Goal: Transaction & Acquisition: Purchase product/service

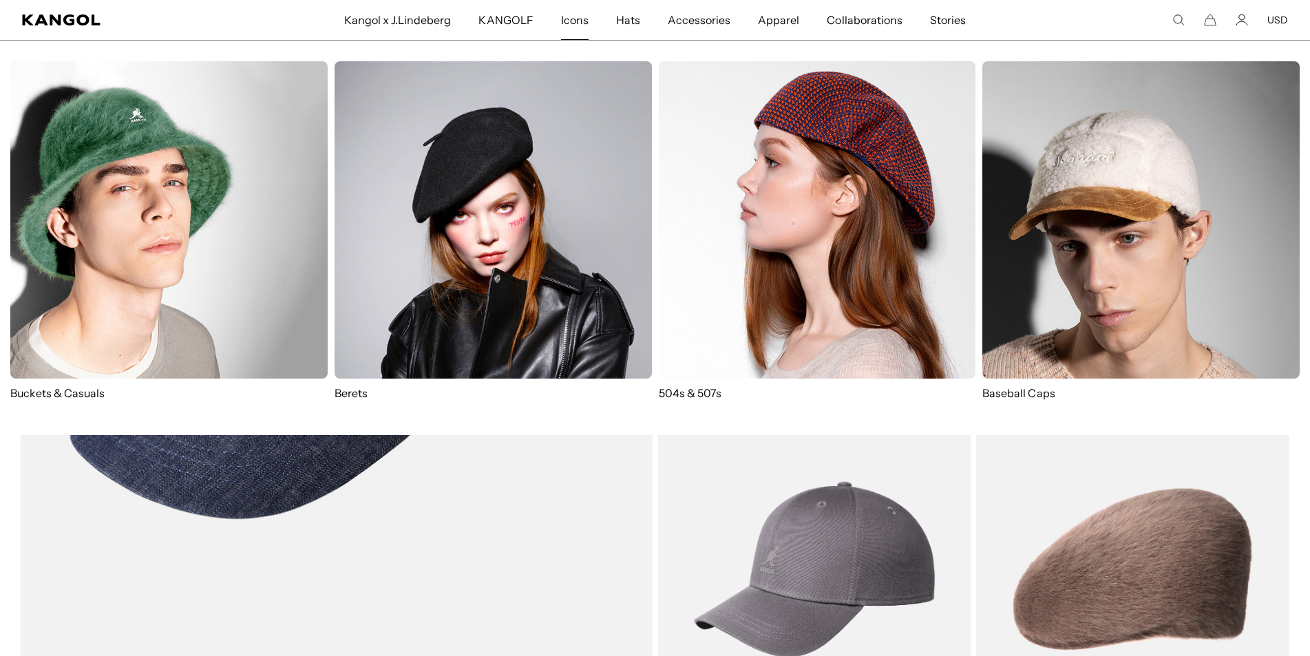
click at [579, 19] on span "Icons" at bounding box center [575, 20] width 28 height 40
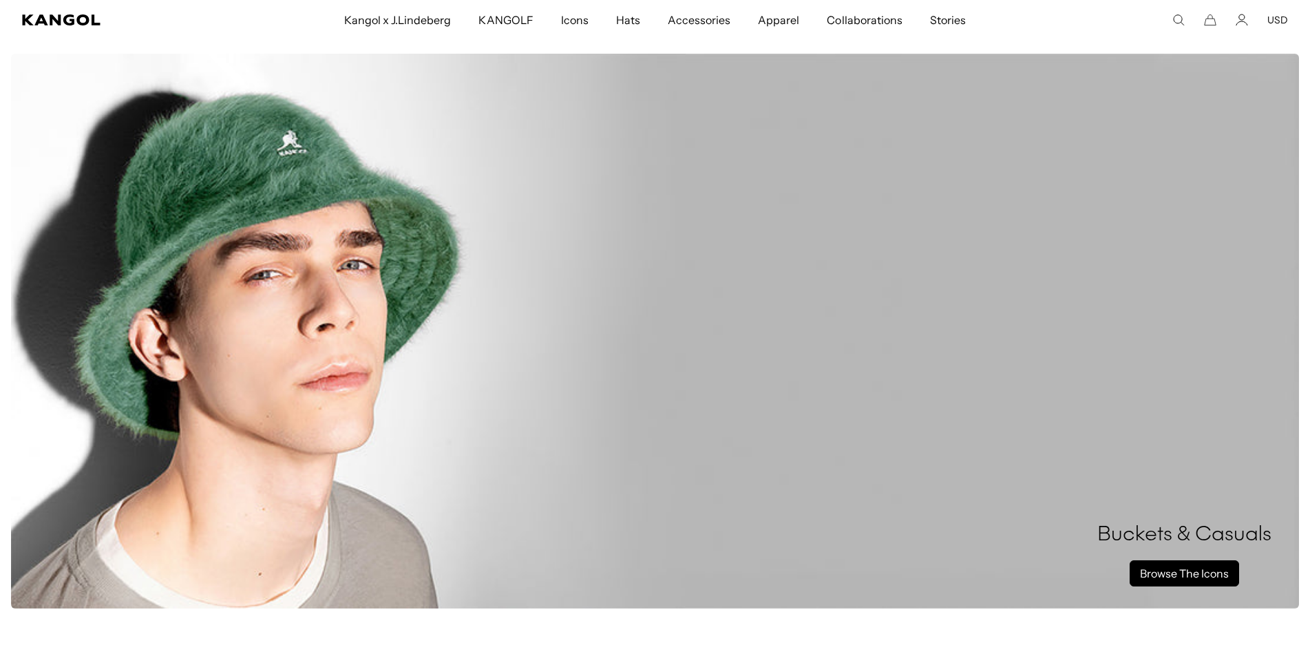
click at [1144, 573] on link "Browse The Icons" at bounding box center [1183, 573] width 109 height 26
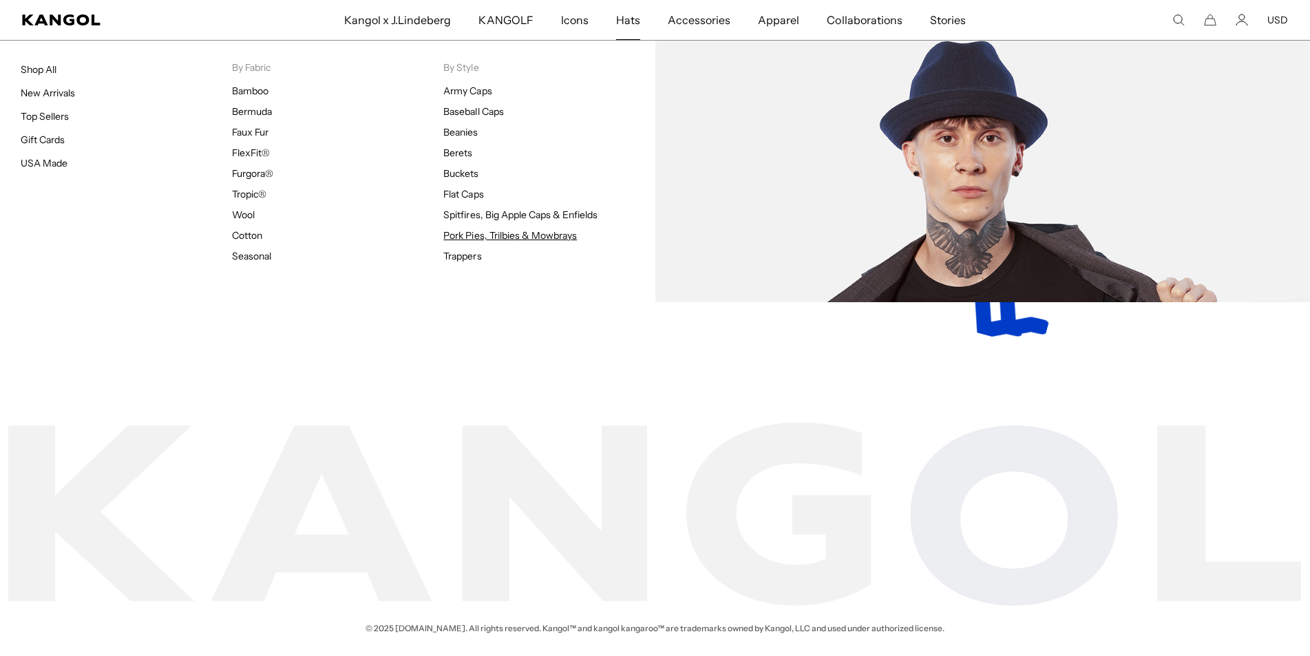
click at [509, 235] on link "Pork Pies, Trilbies & Mowbrays" at bounding box center [510, 235] width 134 height 12
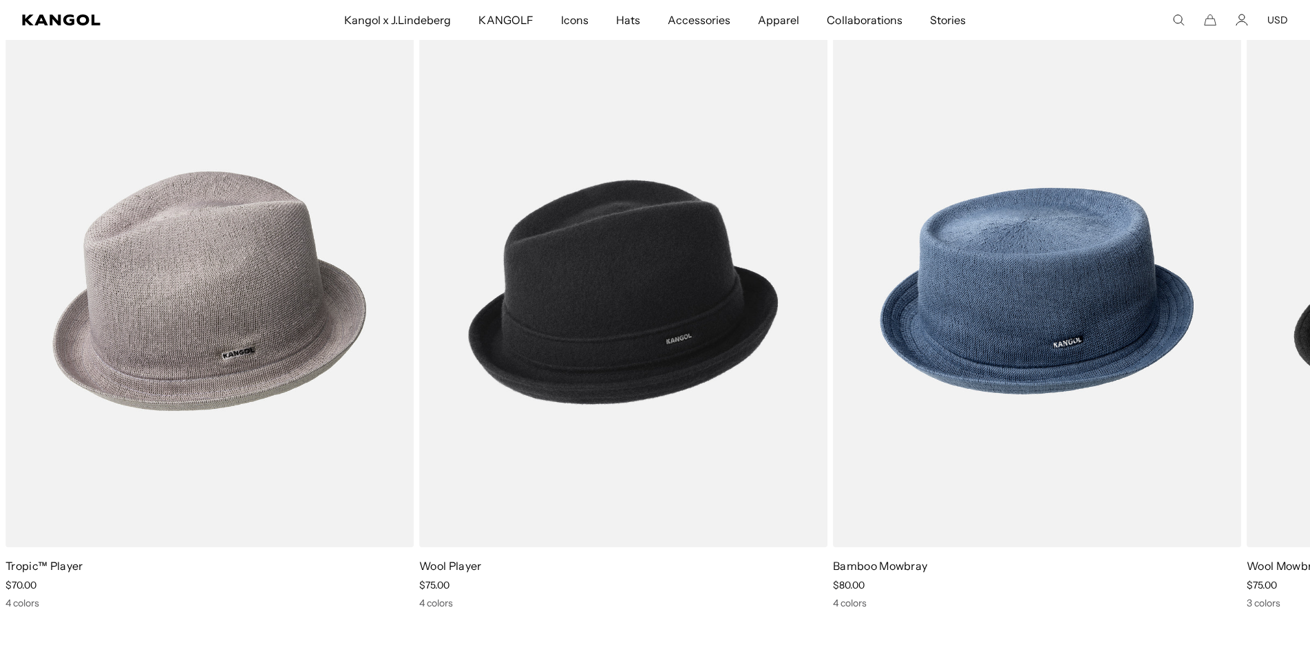
scroll to position [0, 284]
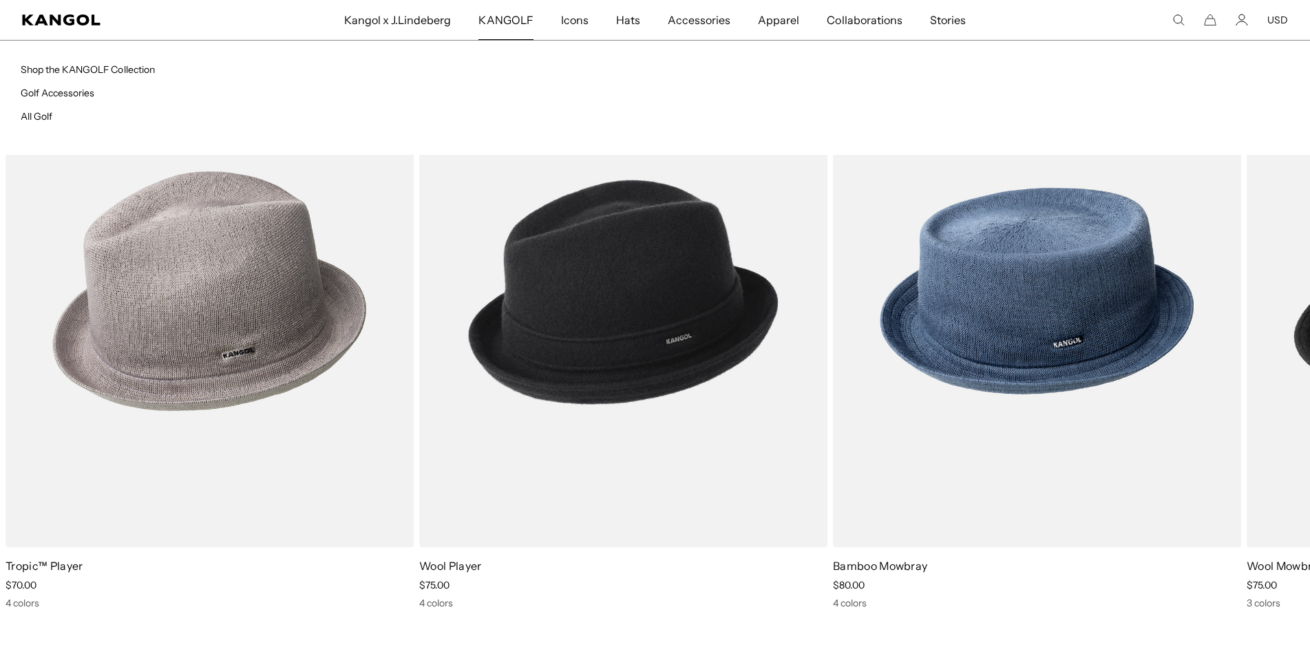
click at [516, 17] on span "KANGOLF" at bounding box center [505, 20] width 54 height 40
